Goal: Find specific page/section: Find specific page/section

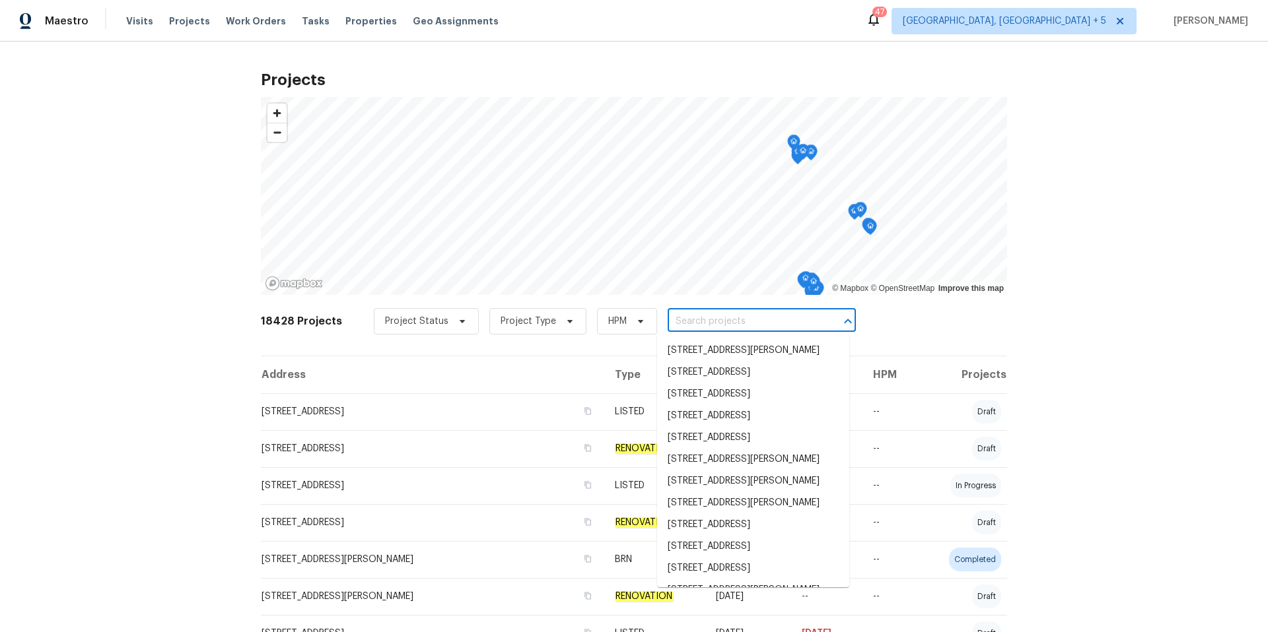
click at [670, 324] on input "text" at bounding box center [742, 322] width 151 height 20
paste input "[STREET_ADDRESS]"
type input "[STREET_ADDRESS]"
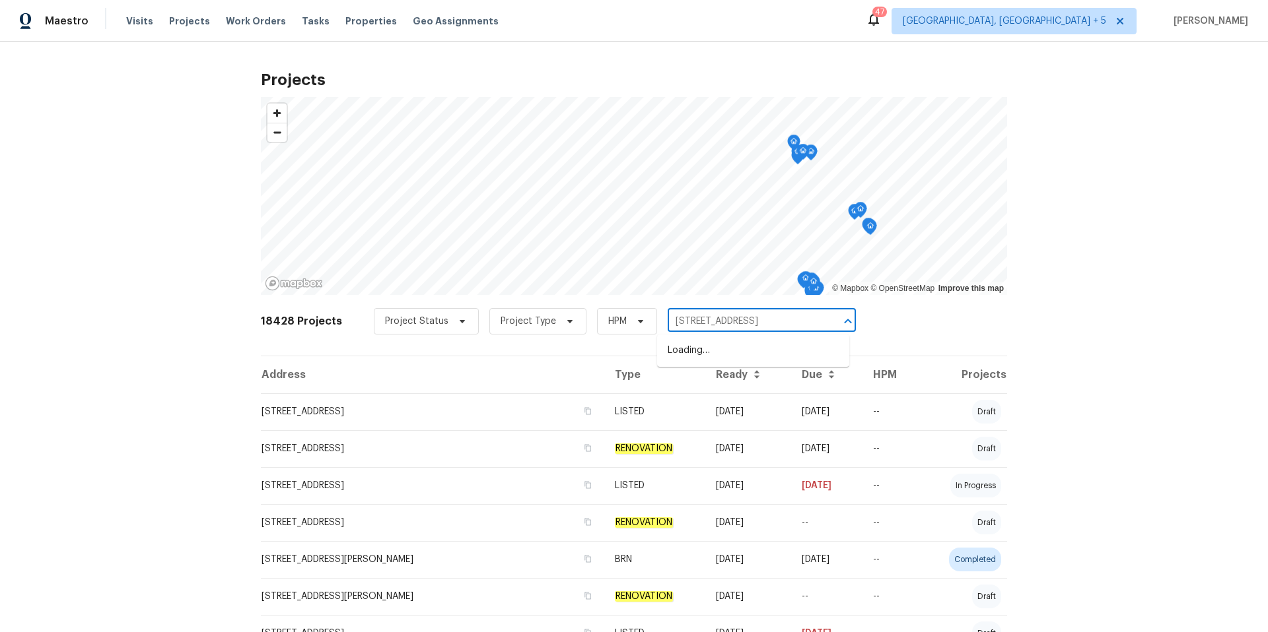
scroll to position [0, 19]
click at [725, 351] on li "[STREET_ADDRESS]" at bounding box center [753, 351] width 192 height 22
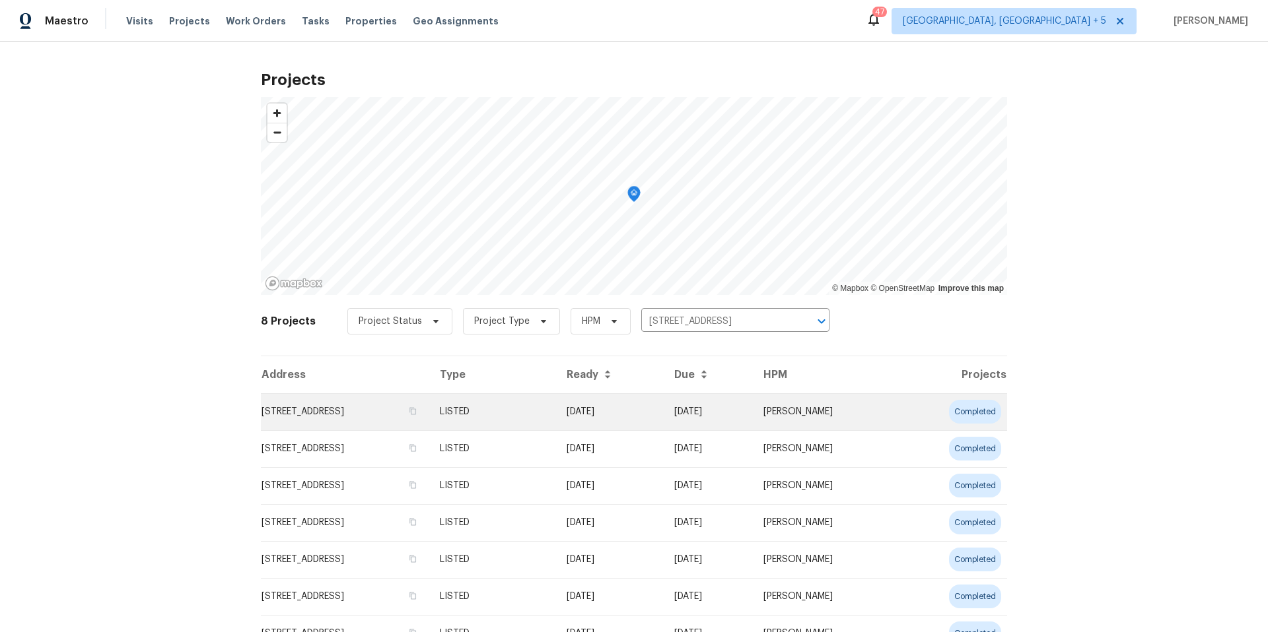
click at [395, 410] on td "[STREET_ADDRESS]" at bounding box center [345, 411] width 168 height 37
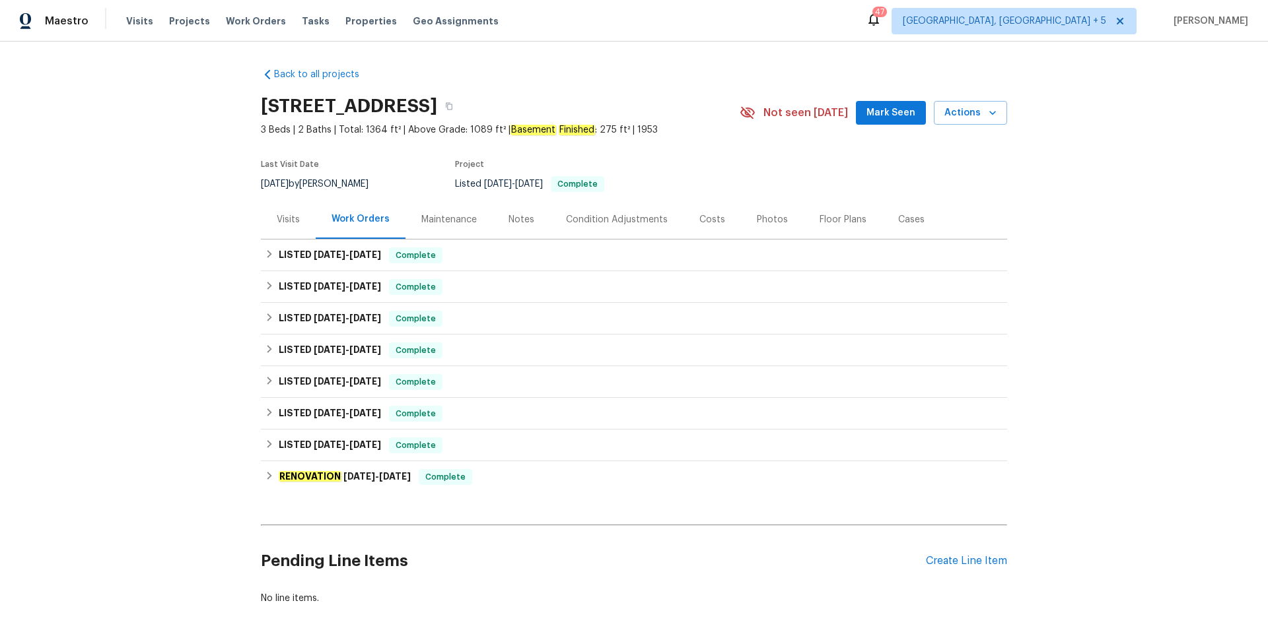
click at [902, 219] on div "Cases" at bounding box center [911, 219] width 26 height 13
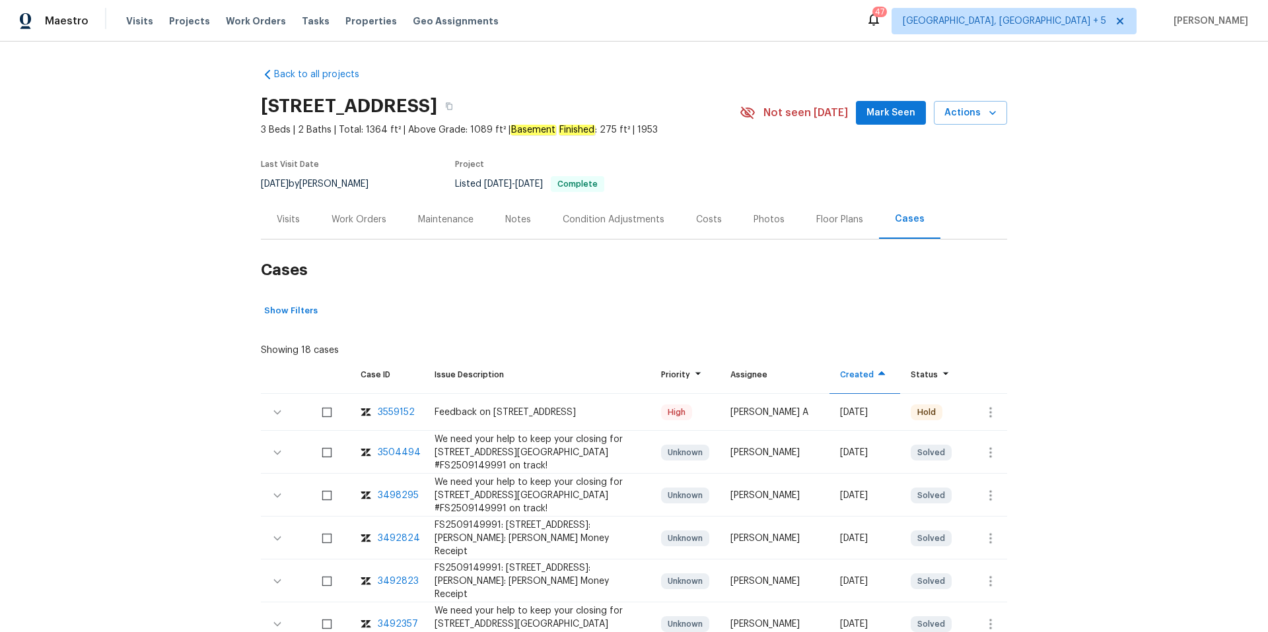
click at [399, 410] on div "3559152" at bounding box center [396, 412] width 37 height 13
click at [414, 215] on div "Maintenance" at bounding box center [445, 219] width 87 height 39
